Goal: Communication & Community: Participate in discussion

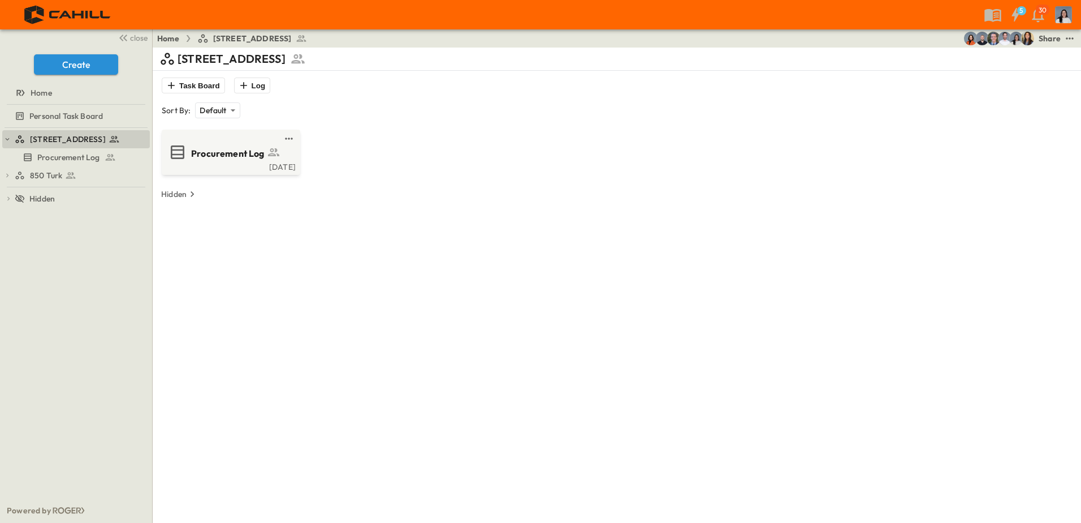
click at [66, 175] on icon at bounding box center [70, 175] width 11 height 11
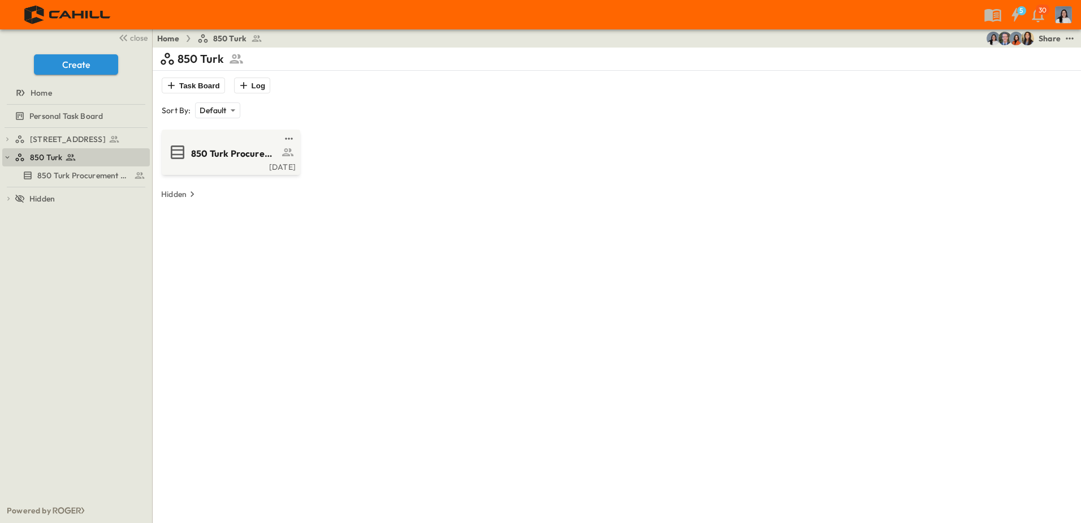
click at [192, 149] on span "850 Turk Procurement Log" at bounding box center [235, 153] width 88 height 13
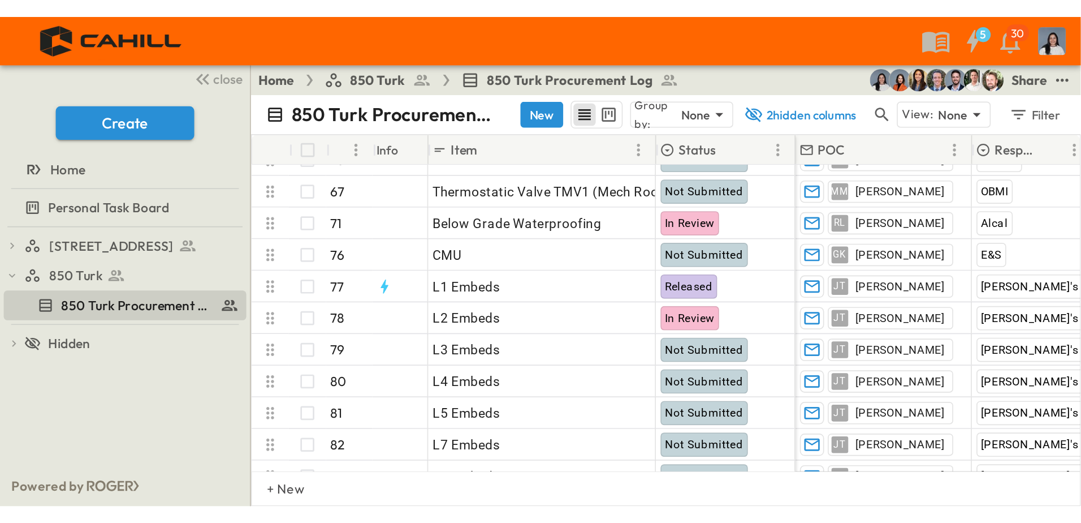
scroll to position [2262, 0]
